Goal: Find specific page/section: Find specific page/section

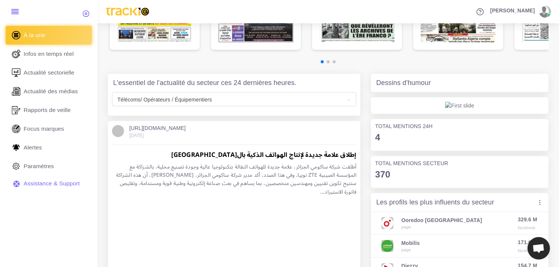
scroll to position [125, 0]
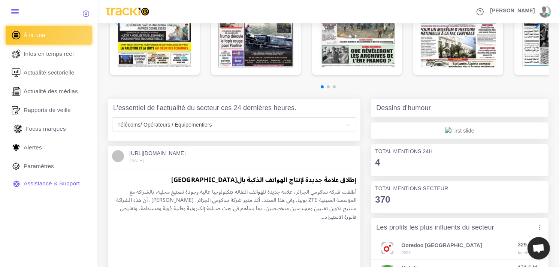
click at [44, 131] on span "Focus marques" at bounding box center [45, 129] width 40 height 8
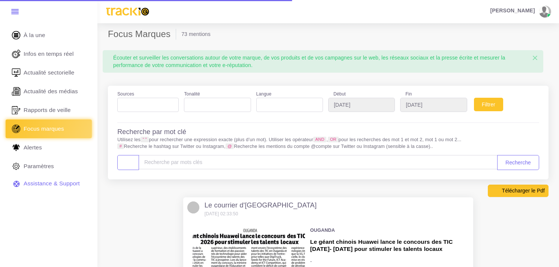
select select
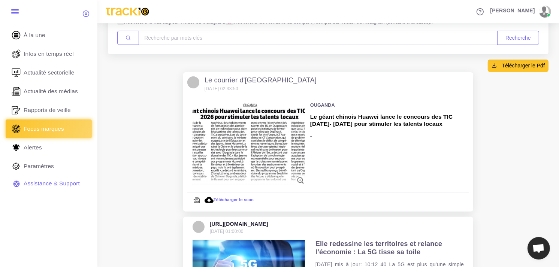
scroll to position [125, 0]
click at [258, 175] on div at bounding box center [249, 179] width 112 height 15
click at [266, 151] on img at bounding box center [249, 144] width 112 height 84
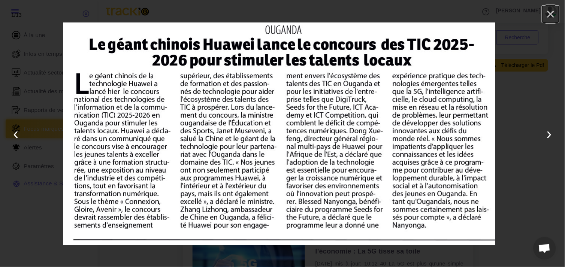
click at [548, 10] on button "×" at bounding box center [550, 14] width 16 height 16
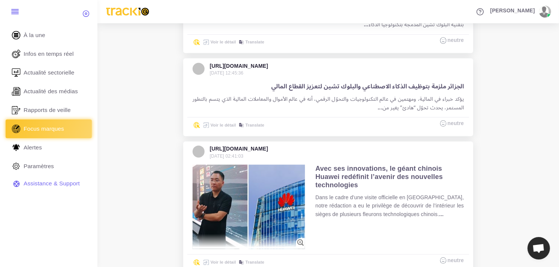
scroll to position [707, 0]
